Goal: Information Seeking & Learning: Find specific fact

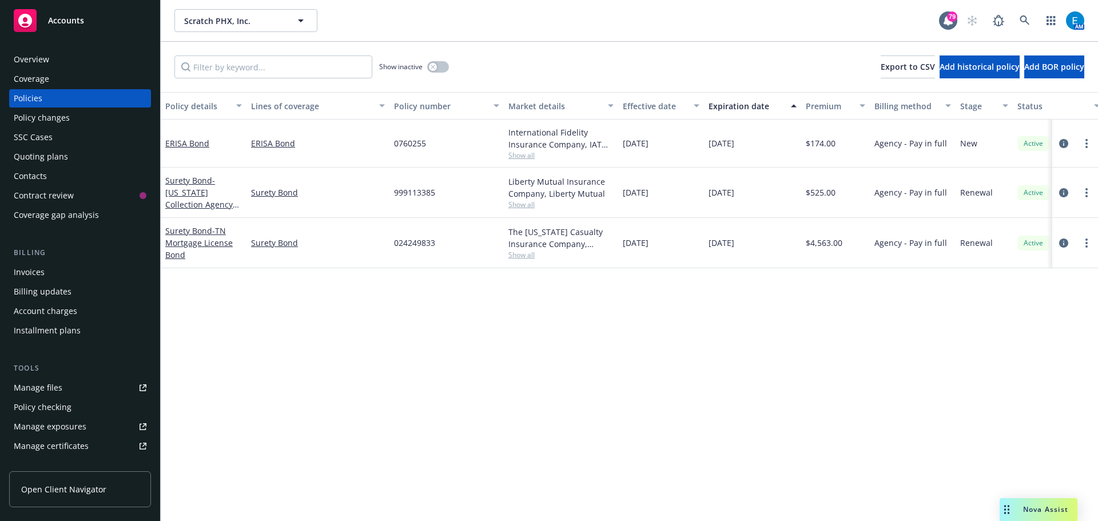
click at [1040, 509] on span "Nova Assist" at bounding box center [1045, 509] width 45 height 10
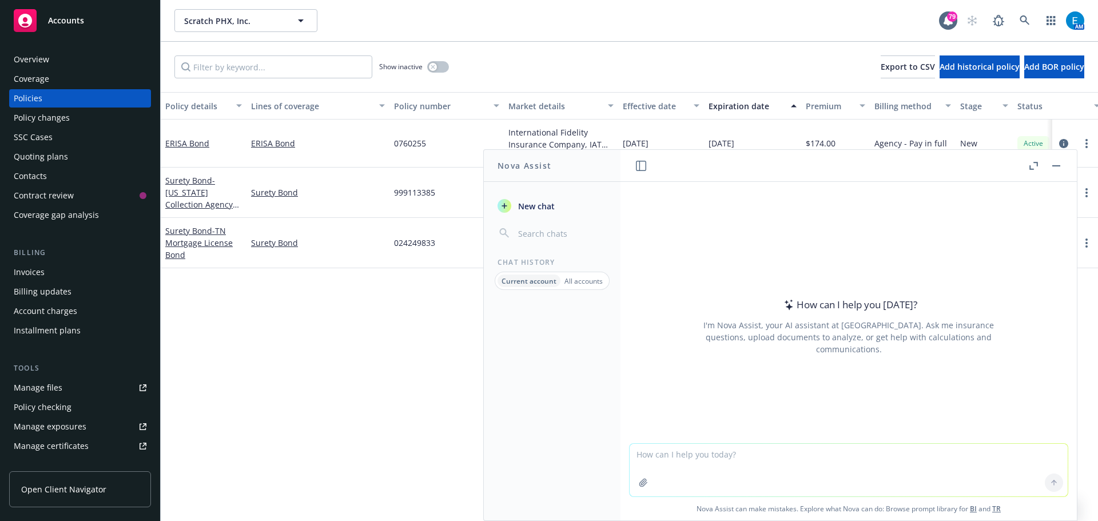
click at [704, 456] on textarea at bounding box center [848, 470] width 438 height 53
type textarea "how many months is 745 working days"
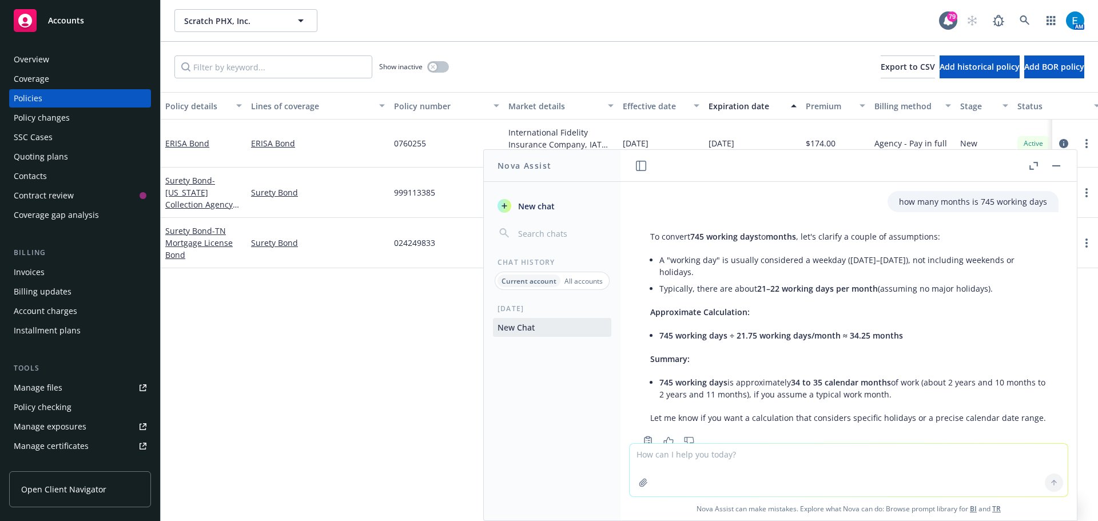
scroll to position [45, 0]
